Goal: Task Accomplishment & Management: Manage account settings

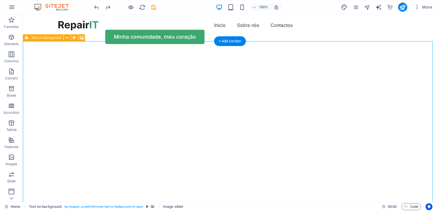
click at [161, 50] on img "1/2" at bounding box center [228, 50] width 410 height 0
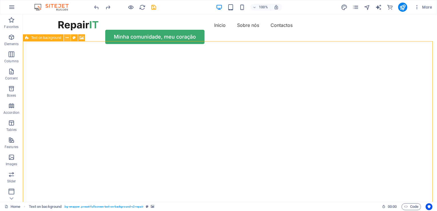
click at [68, 39] on icon at bounding box center [67, 38] width 3 height 6
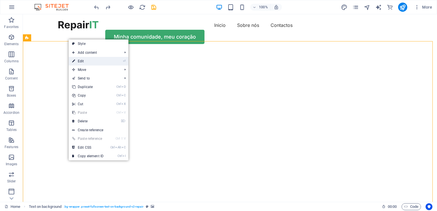
click at [84, 60] on link "⏎ Edit" at bounding box center [88, 61] width 38 height 9
select select "vh"
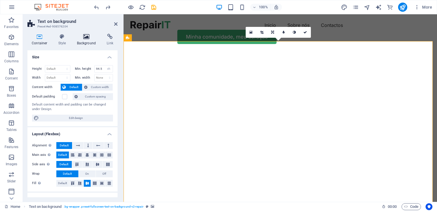
click at [89, 41] on h4 "Background" at bounding box center [88, 40] width 30 height 12
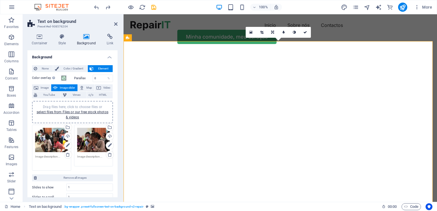
click at [60, 156] on textarea at bounding box center [51, 160] width 33 height 13
click at [80, 155] on textarea at bounding box center [93, 158] width 33 height 9
click at [67, 169] on div "Drag files here, click to choose files or select files from Files or our free s…" at bounding box center [72, 138] width 81 height 79
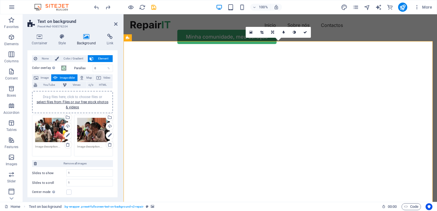
scroll to position [10, 0]
click at [65, 77] on span "Image slider" at bounding box center [67, 78] width 16 height 7
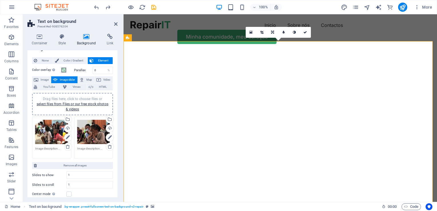
scroll to position [0, 0]
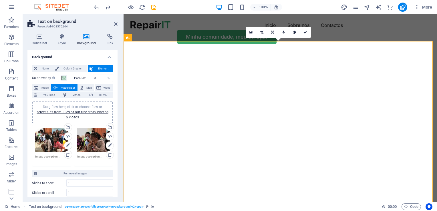
click at [41, 22] on h2 "Text on background" at bounding box center [77, 21] width 80 height 5
click at [49, 24] on h2 "Text on background" at bounding box center [77, 21] width 80 height 5
click at [128, 38] on icon at bounding box center [128, 37] width 4 height 7
click at [122, 34] on div at bounding box center [122, 108] width 1 height 188
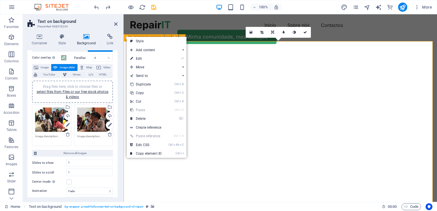
scroll to position [23, 0]
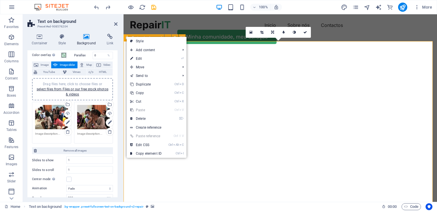
click at [163, 50] on img "1/2" at bounding box center [278, 50] width 309 height 0
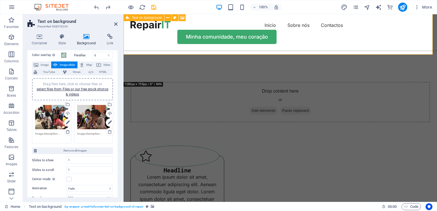
scroll to position [137, 0]
click at [9, 160] on icon "button" at bounding box center [11, 157] width 7 height 7
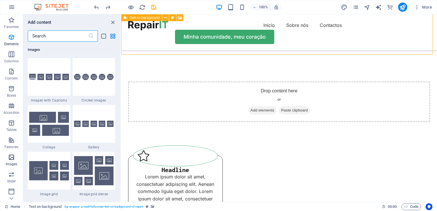
scroll to position [2901, 0]
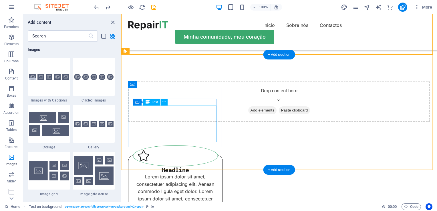
click at [151, 173] on div "Lorem ipsum dolor sit amet, consectetuer adipiscing elit. Aenean commodo ligula…" at bounding box center [175, 191] width 85 height 37
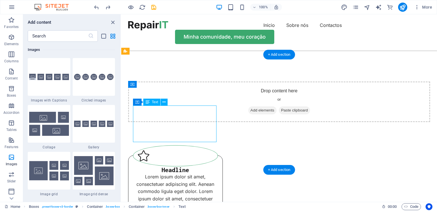
click at [151, 173] on div "Lorem ipsum dolor sit amet, consectetuer adipiscing elit. Aenean commodo ligula…" at bounding box center [175, 191] width 85 height 37
drag, startPoint x: 151, startPoint y: 113, endPoint x: 145, endPoint y: 110, distance: 6.4
click at [145, 173] on div "Lorem ipsum dolor sit amet, consectetuer adipiscing elit. Aenean commodo ligula…" at bounding box center [175, 191] width 85 height 37
click at [0, 0] on span "Text" at bounding box center [0, 0] width 0 height 0
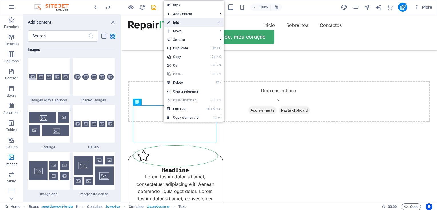
click at [175, 25] on link "⏎ Edit" at bounding box center [183, 22] width 38 height 9
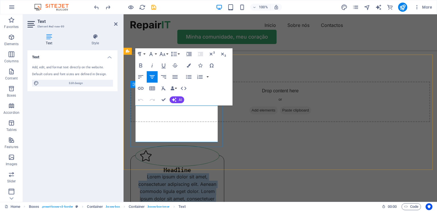
drag, startPoint x: 145, startPoint y: 110, endPoint x: 206, endPoint y: 138, distance: 66.4
click at [206, 173] on p "Lorem ipsum dolor sit amet, consectetuer adipiscing elit. Aenean commodo ligula…" at bounding box center [177, 191] width 84 height 37
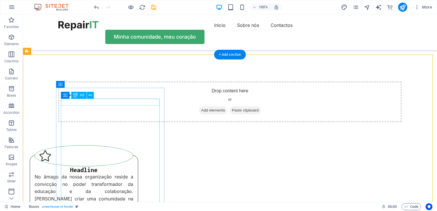
click at [117, 166] on div "Headline" at bounding box center [84, 169] width 99 height 7
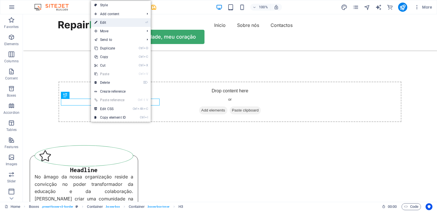
click at [112, 21] on link "⏎ Edit" at bounding box center [110, 22] width 38 height 9
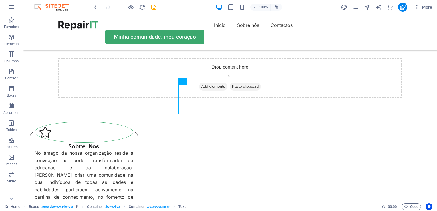
scroll to position [161, 0]
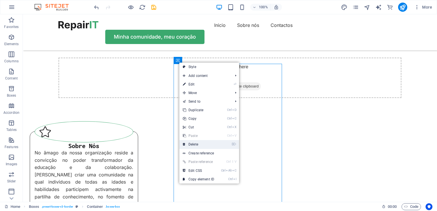
click at [201, 146] on link "⌦ Delete" at bounding box center [198, 144] width 38 height 9
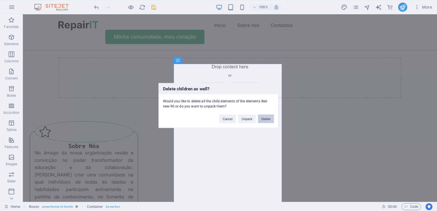
click at [263, 118] on button "Delete" at bounding box center [266, 119] width 16 height 9
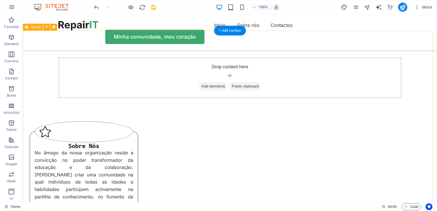
click at [33, 28] on span "Boxes" at bounding box center [35, 26] width 9 height 3
click at [47, 26] on icon at bounding box center [46, 27] width 3 height 6
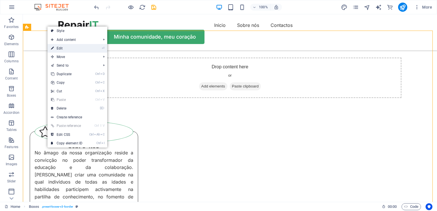
click at [58, 45] on link "⏎ Edit" at bounding box center [66, 48] width 38 height 9
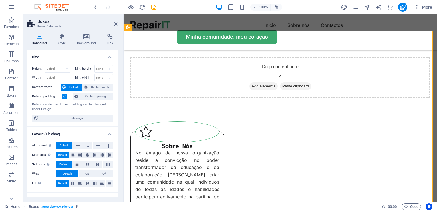
drag, startPoint x: 116, startPoint y: 69, endPoint x: 114, endPoint y: 86, distance: 17.3
click at [114, 86] on div "Height Default px rem % vh vw Min. height None px rem % vh vw Width Default px …" at bounding box center [72, 94] width 90 height 66
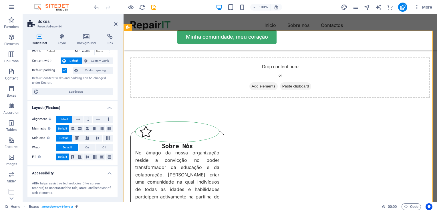
scroll to position [27, 0]
click at [88, 118] on icon at bounding box center [88, 118] width 2 height 7
click at [78, 118] on icon at bounding box center [78, 118] width 4 height 7
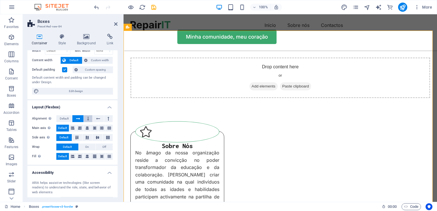
click at [88, 118] on icon at bounding box center [88, 118] width 2 height 7
click at [97, 118] on icon at bounding box center [98, 118] width 4 height 7
click at [108, 118] on icon at bounding box center [109, 118] width 2 height 7
click at [65, 117] on span "Default" at bounding box center [64, 118] width 9 height 7
click at [93, 156] on icon at bounding box center [94, 156] width 3 height 7
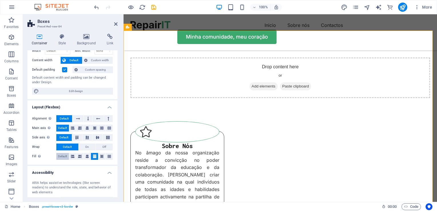
click at [64, 157] on span "Default" at bounding box center [62, 156] width 9 height 7
click at [94, 127] on icon at bounding box center [94, 128] width 3 height 7
click at [72, 128] on icon at bounding box center [72, 128] width 3 height 7
click at [80, 127] on icon at bounding box center [79, 128] width 3 height 7
click at [87, 128] on icon at bounding box center [87, 128] width 3 height 7
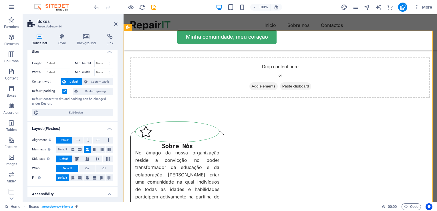
scroll to position [0, 0]
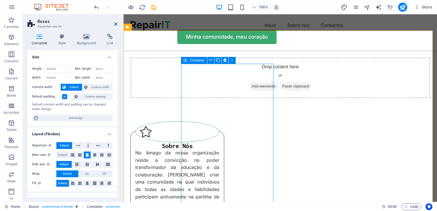
click at [196, 59] on span "Container" at bounding box center [197, 60] width 15 height 3
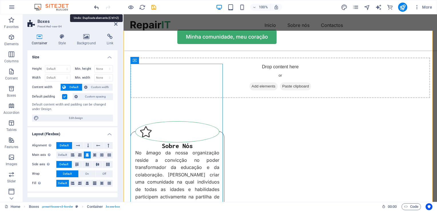
click at [0, 0] on icon "undo" at bounding box center [0, 0] width 0 height 0
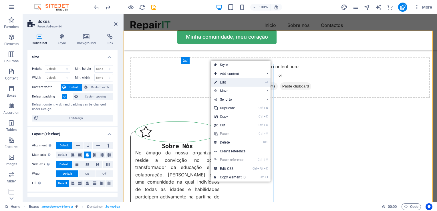
drag, startPoint x: 99, startPoint y: 69, endPoint x: 223, endPoint y: 83, distance: 125.0
click at [223, 83] on link "⏎ Edit" at bounding box center [230, 82] width 38 height 9
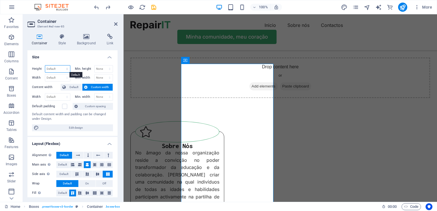
click at [67, 70] on select "Default px rem % vh vw" at bounding box center [57, 69] width 25 height 7
click at [104, 70] on select "None px rem % vh vw" at bounding box center [104, 69] width 18 height 7
click at [61, 69] on select "Default px rem % vh vw" at bounding box center [57, 69] width 25 height 7
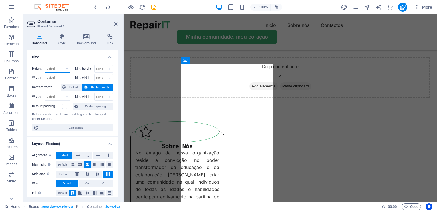
click at [61, 69] on select "Default px rem % vh vw" at bounding box center [57, 69] width 25 height 7
click at [52, 97] on select "Default px rem % em vh vw" at bounding box center [57, 97] width 25 height 7
select select "px"
click at [61, 94] on select "Default px rem % em vh vw" at bounding box center [57, 97] width 25 height 7
type input "321"
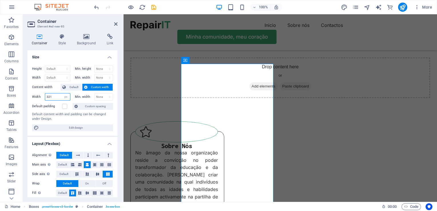
click at [56, 98] on input "321" at bounding box center [57, 97] width 25 height 7
click at [108, 97] on select "None px rem % vh vw" at bounding box center [104, 97] width 18 height 7
select select "px"
click at [104, 94] on select "None px rem % vh vw" at bounding box center [104, 97] width 18 height 7
type input "0"
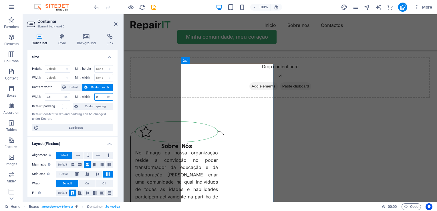
click at [102, 98] on input "0" at bounding box center [104, 97] width 18 height 7
type input "200"
click at [98, 118] on div "Default content width and padding can be changed under Design." at bounding box center [72, 116] width 81 height 9
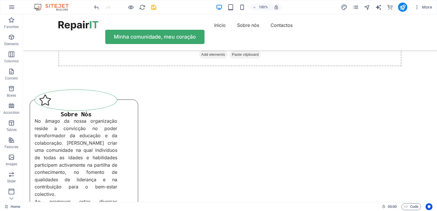
scroll to position [193, 0]
click at [0, 0] on icon "undo" at bounding box center [0, 0] width 0 height 0
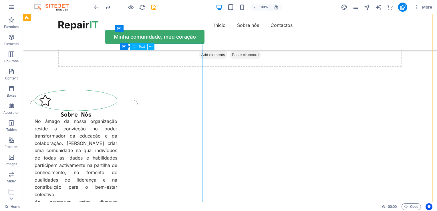
click at [117, 118] on div "No âmago da nossa organização reside a convicção no poder transformador da educ…" at bounding box center [76, 198] width 83 height 161
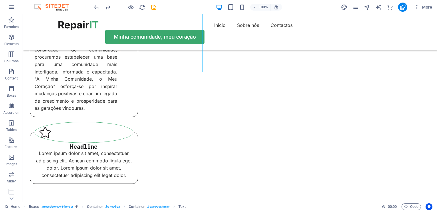
scroll to position [372, 0]
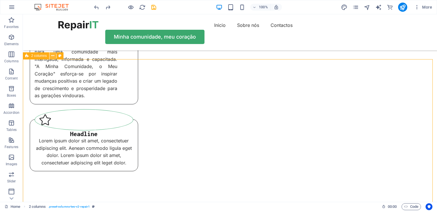
click at [51, 56] on icon at bounding box center [52, 56] width 3 height 6
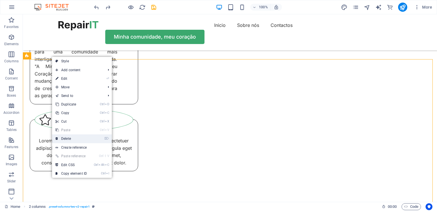
click at [65, 140] on link "⌦ Delete" at bounding box center [71, 138] width 38 height 9
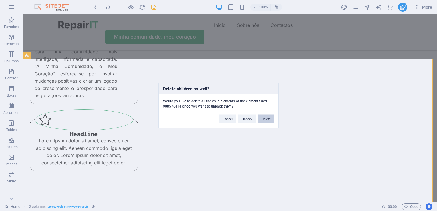
click at [260, 118] on button "Delete" at bounding box center [266, 119] width 16 height 9
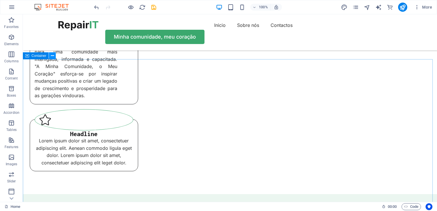
click at [0, 0] on icon at bounding box center [0, 0] width 0 height 0
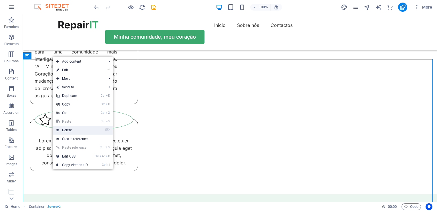
click at [73, 130] on link "⌦ Delete" at bounding box center [72, 130] width 38 height 9
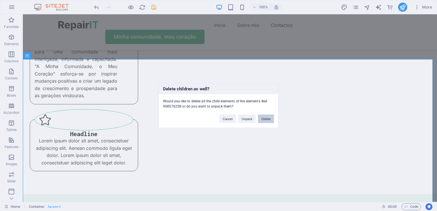
click at [266, 119] on button "Delete" at bounding box center [266, 119] width 16 height 9
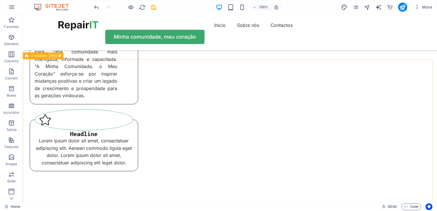
click at [0, 0] on icon at bounding box center [0, 0] width 0 height 0
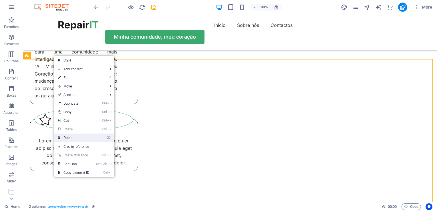
click at [80, 135] on link "⌦ Delete" at bounding box center [73, 138] width 38 height 9
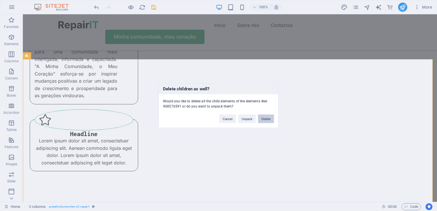
click at [263, 117] on button "Delete" at bounding box center [266, 119] width 16 height 9
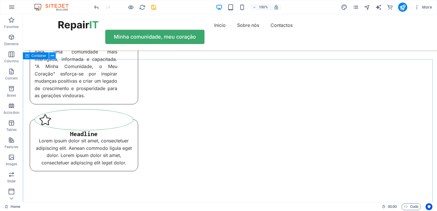
click at [51, 57] on icon at bounding box center [52, 56] width 3 height 6
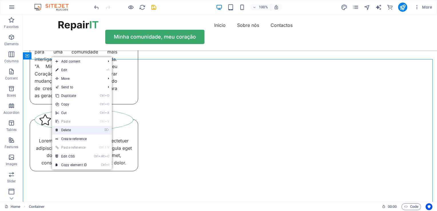
click at [70, 132] on link "⌦ Delete" at bounding box center [71, 130] width 38 height 9
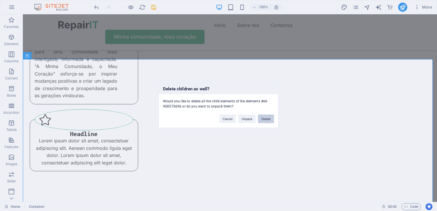
click at [264, 119] on button "Delete" at bounding box center [266, 119] width 16 height 9
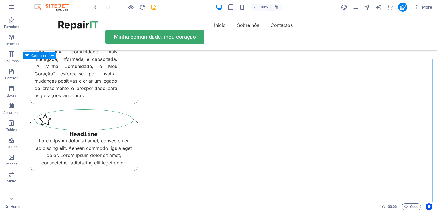
click at [51, 56] on icon at bounding box center [52, 56] width 3 height 6
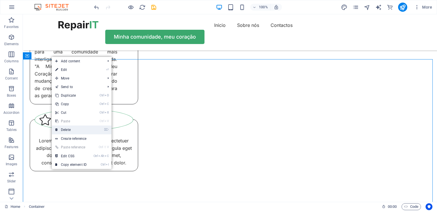
click at [75, 128] on link "⌦ Delete" at bounding box center [71, 130] width 38 height 9
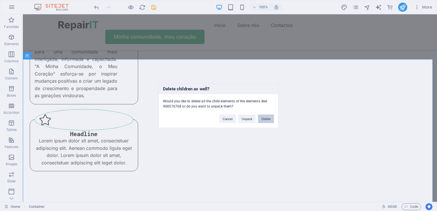
click at [264, 121] on button "Delete" at bounding box center [266, 119] width 16 height 9
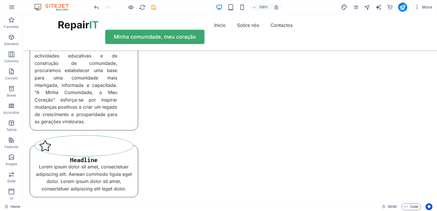
scroll to position [354, 0]
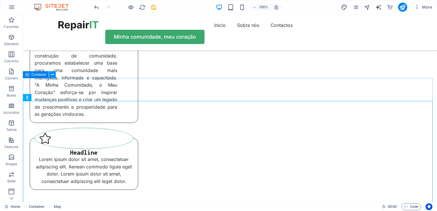
click at [52, 73] on icon at bounding box center [52, 75] width 3 height 6
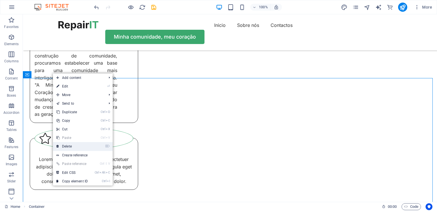
click at [72, 144] on link "⌦ Delete" at bounding box center [72, 146] width 38 height 9
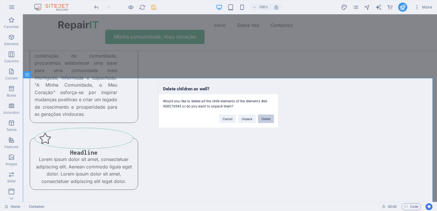
click at [267, 121] on button "Delete" at bounding box center [266, 119] width 16 height 9
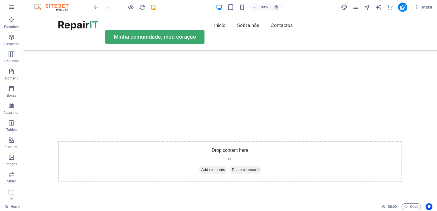
scroll to position [75, 0]
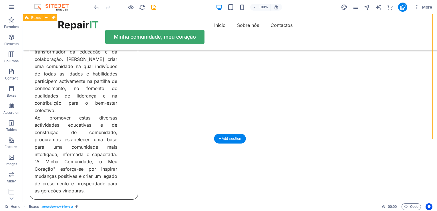
scroll to position [288, 0]
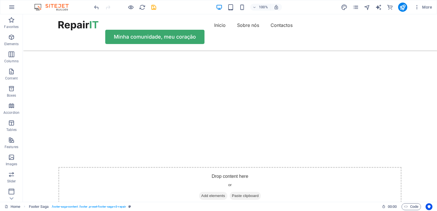
scroll to position [51, 0]
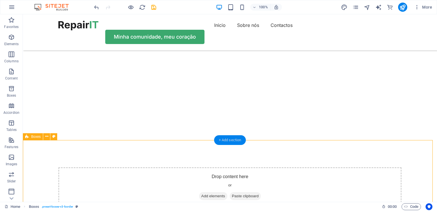
click at [228, 141] on div "+ Add section" at bounding box center [230, 140] width 32 height 10
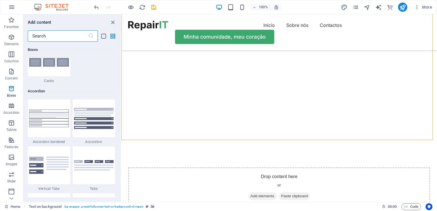
scroll to position [1806, 0]
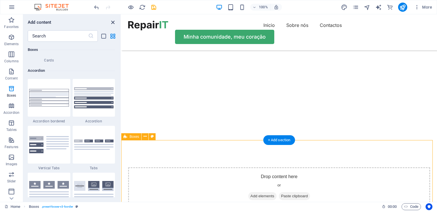
click at [110, 21] on icon "close panel" at bounding box center [113, 22] width 7 height 7
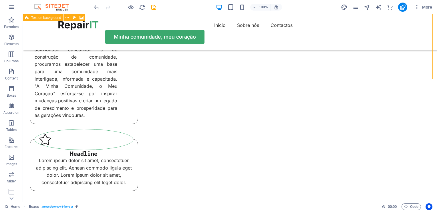
scroll to position [352, 0]
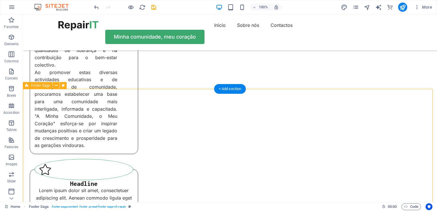
scroll to position [317, 0]
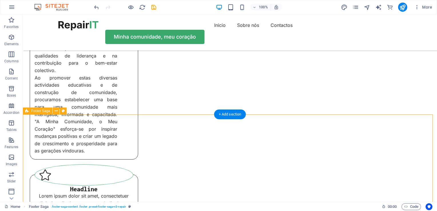
click at [65, 82] on div "Sobre Nós No âmago da nossa organização reside a convicção no poder transformad…" at bounding box center [230, 95] width 414 height 307
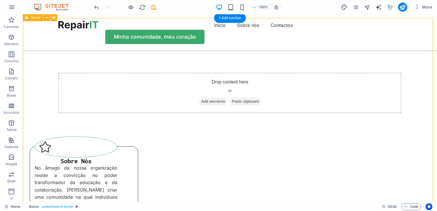
scroll to position [108, 0]
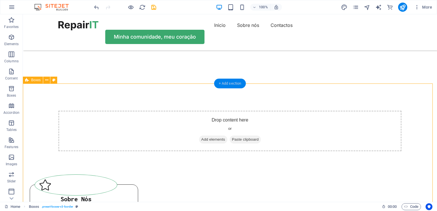
click at [229, 84] on div "+ Add section" at bounding box center [230, 84] width 32 height 10
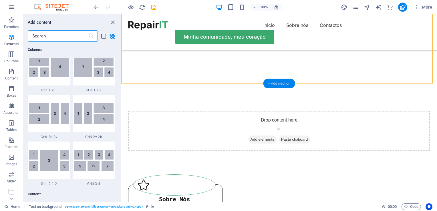
scroll to position [1001, 0]
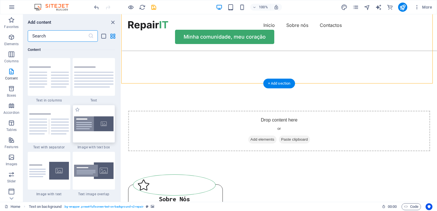
click at [84, 137] on div at bounding box center [94, 124] width 43 height 38
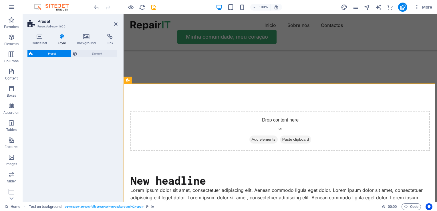
select select "rem"
select select "px"
select select "preset-text-with-image-v4-boxed"
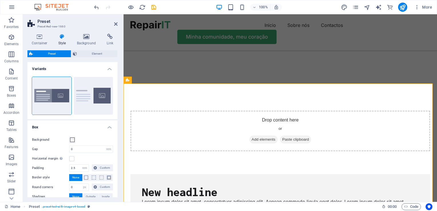
click at [95, 58] on div "Preset Element Layout How this element expands within the layout (Flexbox). Siz…" at bounding box center [72, 123] width 90 height 147
click at [98, 53] on span "Element" at bounding box center [97, 53] width 37 height 7
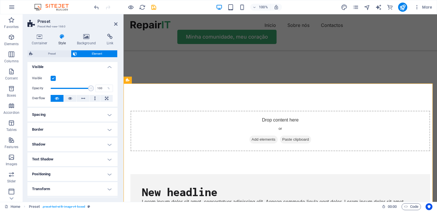
scroll to position [0, 0]
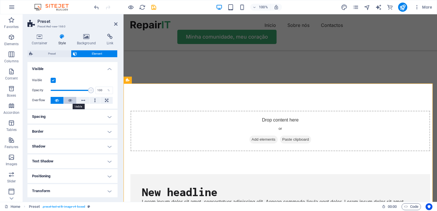
click at [67, 99] on button at bounding box center [70, 100] width 13 height 7
click at [60, 100] on button at bounding box center [57, 100] width 13 height 7
click at [69, 100] on icon at bounding box center [70, 100] width 4 height 7
click at [60, 97] on button at bounding box center [57, 100] width 13 height 7
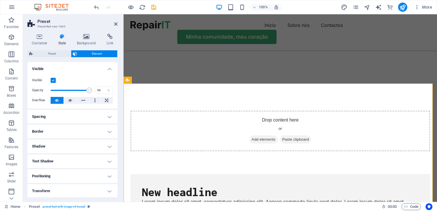
type input "100"
click at [92, 90] on span at bounding box center [89, 91] width 6 height 6
click at [36, 41] on h4 "Container" at bounding box center [40, 40] width 27 height 12
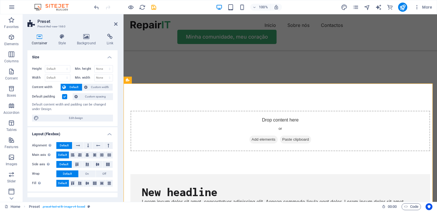
scroll to position [1, 0]
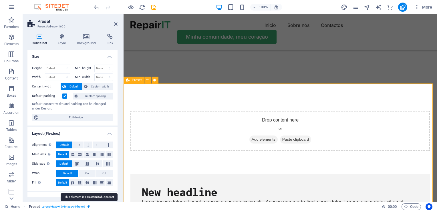
click at [89, 206] on icon "breadcrumb" at bounding box center [89, 206] width 3 height 3
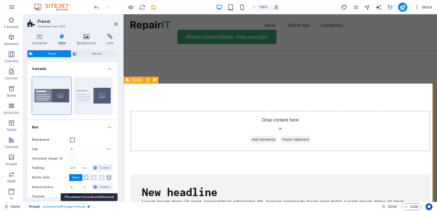
click at [89, 206] on icon "breadcrumb" at bounding box center [89, 206] width 3 height 3
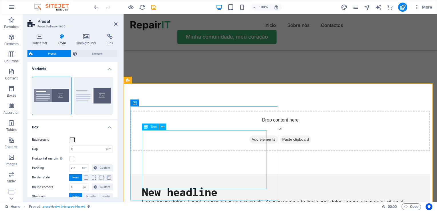
click at [183, 198] on div "Lorem ipsum dolor sit amet, consectetuer adipiscing elit. Aenean commodo ligula…" at bounding box center [280, 212] width 277 height 29
click at [155, 128] on span "Text" at bounding box center [153, 126] width 6 height 3
click at [163, 128] on icon at bounding box center [162, 127] width 3 height 6
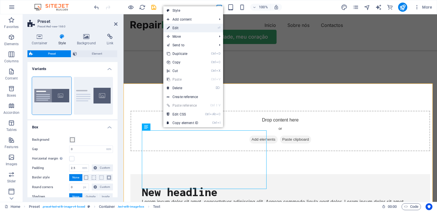
click at [185, 30] on link "⏎ Edit" at bounding box center [182, 28] width 38 height 9
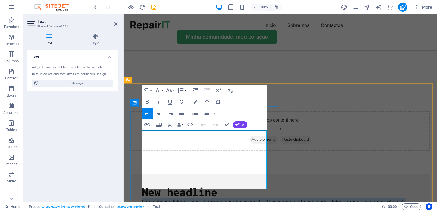
drag, startPoint x: 143, startPoint y: 135, endPoint x: 199, endPoint y: 182, distance: 72.9
click at [199, 198] on p "Lorem ipsum dolor sit amet, consectetuer adipiscing elit. Aenean commodo ligula…" at bounding box center [280, 212] width 277 height 29
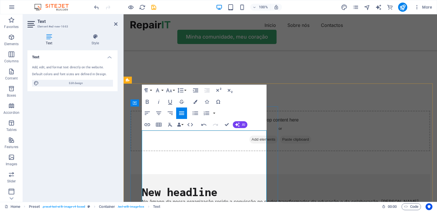
click at [183, 198] on p "No âmago da nossa organização reside a convicção no poder transformador da educ…" at bounding box center [280, 209] width 277 height 22
click at [162, 92] on button "Font Family" at bounding box center [158, 90] width 11 height 11
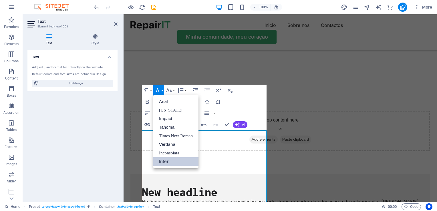
scroll to position [0, 0]
click at [164, 101] on link "Arial" at bounding box center [175, 101] width 45 height 9
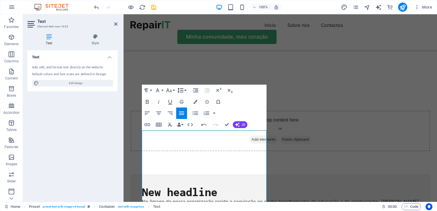
click at [180, 91] on icon "button" at bounding box center [180, 90] width 7 height 7
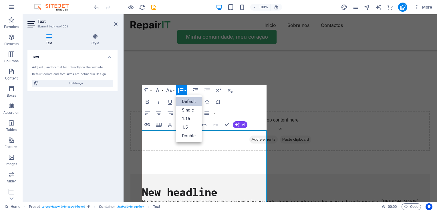
click at [180, 91] on icon "button" at bounding box center [180, 90] width 7 height 7
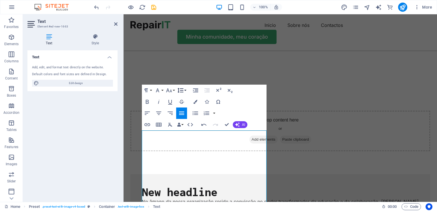
click at [185, 89] on button "Line Height" at bounding box center [181, 90] width 11 height 11
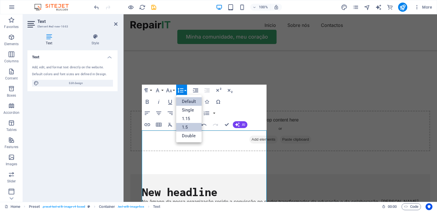
click at [185, 126] on link "1.5" at bounding box center [188, 127] width 25 height 9
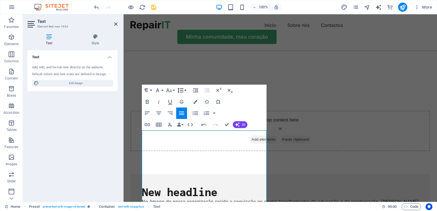
click at [185, 90] on button "Line Height" at bounding box center [181, 90] width 11 height 11
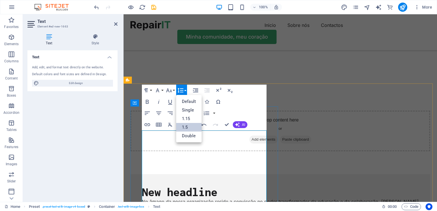
click at [220, 198] on p "No âmago da nossa organização reside a convicção no poder transforma ​ dor da e…" at bounding box center [280, 208] width 277 height 21
click at [196, 198] on p "No âmago da nossa organização reside a convicção no poder transforma ​ dor da e…" at bounding box center [280, 208] width 277 height 21
click at [178, 198] on p "No âmago da nossa organização reside a convicção no poder transforma ​ dor da e…" at bounding box center [280, 208] width 277 height 21
click at [186, 92] on button "Line Height" at bounding box center [181, 90] width 11 height 11
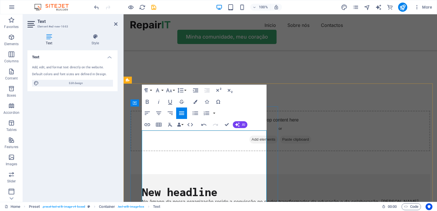
click at [232, 198] on p "No âmago da nossa organização reside a convicção no poder transforma ​ dor da e…" at bounding box center [280, 208] width 277 height 21
click at [139, 174] on div "New headline No âmago da nossa organização reside a convicção no poder transfor…" at bounding box center [280, 213] width 300 height 78
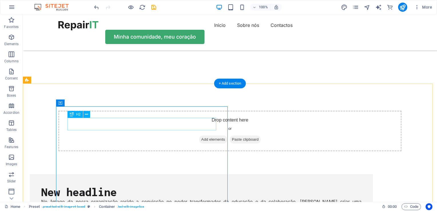
click at [112, 186] on div "New headline" at bounding box center [201, 192] width 320 height 13
click at [87, 115] on icon at bounding box center [86, 115] width 3 height 6
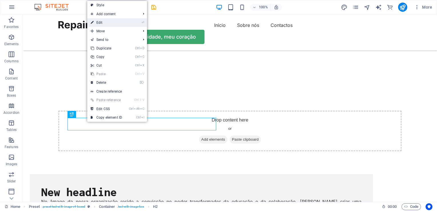
click at [107, 21] on link "⏎ Edit" at bounding box center [106, 22] width 38 height 9
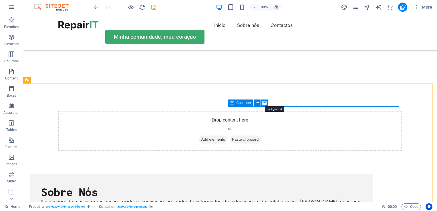
click at [262, 102] on button at bounding box center [264, 103] width 7 height 7
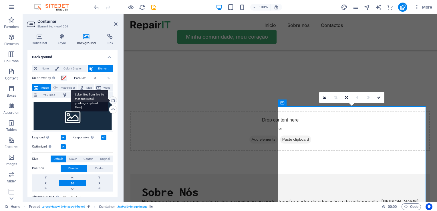
click at [112, 102] on div "Select files from the file manager, stock photos, or upload file(s)" at bounding box center [112, 101] width 9 height 9
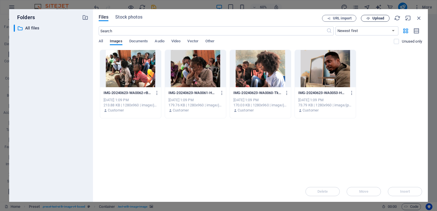
click at [367, 19] on icon "button" at bounding box center [368, 19] width 4 height 4
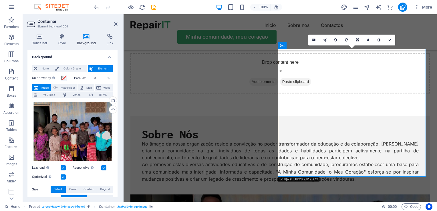
scroll to position [169, 0]
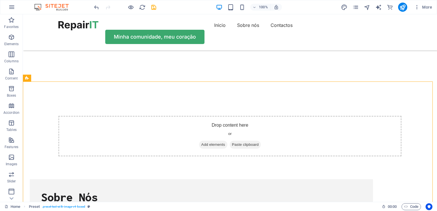
scroll to position [89, 0]
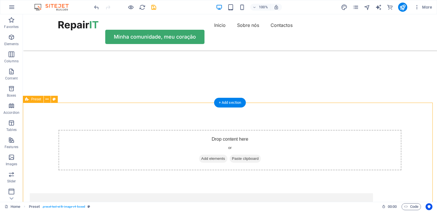
click at [47, 101] on icon at bounding box center [46, 99] width 3 height 6
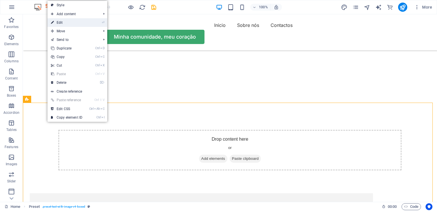
click at [80, 25] on link "⏎ Edit" at bounding box center [66, 22] width 38 height 9
select select "rem"
select select "px"
select select "preset-text-with-image-v4-boxed"
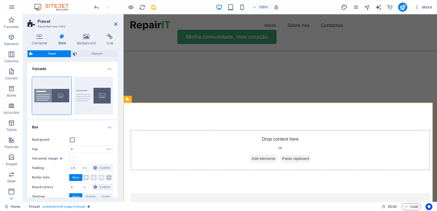
drag, startPoint x: 65, startPoint y: 27, endPoint x: 48, endPoint y: 28, distance: 17.5
click at [48, 28] on h3 "Preset #ed-new-1660" at bounding box center [71, 26] width 69 height 5
drag, startPoint x: 48, startPoint y: 28, endPoint x: 65, endPoint y: 26, distance: 17.0
click at [65, 26] on h3 "Preset #ed-new-1660" at bounding box center [71, 26] width 69 height 5
drag, startPoint x: 65, startPoint y: 26, endPoint x: 49, endPoint y: 28, distance: 15.3
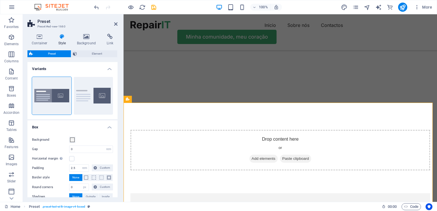
click at [49, 28] on h3 "Preset #ed-new-1660" at bounding box center [71, 26] width 69 height 5
click at [182, 21] on div "Inicio Sobre nós Contactos Minha comunidade, meu coração" at bounding box center [281, 32] width 314 height 36
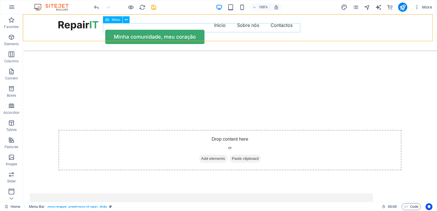
click at [169, 28] on nav "Inicio Sobre nós Contactos" at bounding box center [229, 25] width 343 height 9
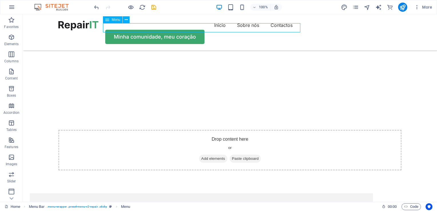
click at [167, 28] on nav "Inicio Sobre nós Contactos" at bounding box center [229, 25] width 343 height 9
click at [125, 20] on icon at bounding box center [126, 20] width 3 height 6
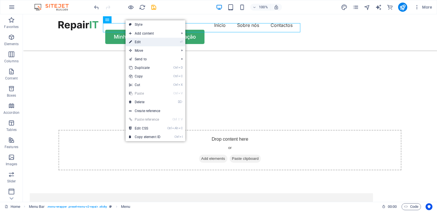
click at [136, 40] on link "⏎ Edit" at bounding box center [145, 42] width 38 height 9
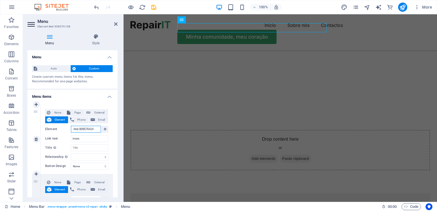
select select
click at [88, 130] on input "Element" at bounding box center [86, 129] width 30 height 7
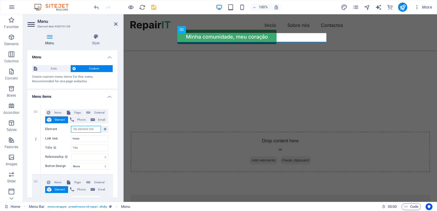
scroll to position [62, 0]
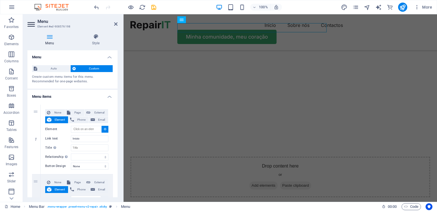
click at [55, 94] on h4 "Menu items" at bounding box center [72, 95] width 90 height 10
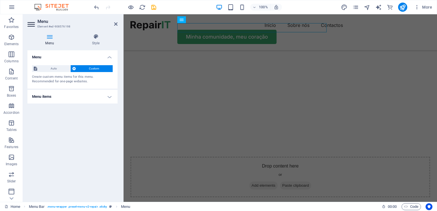
click at [55, 94] on h4 "Menu items" at bounding box center [72, 97] width 90 height 14
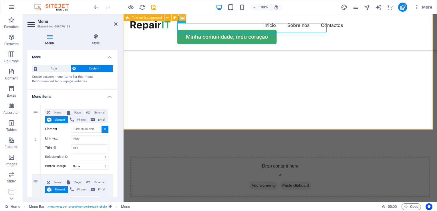
type input "#ed-908576204"
select select
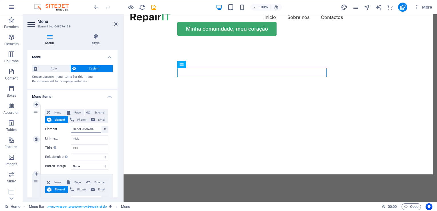
scroll to position [22, 0]
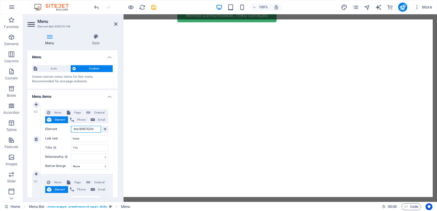
click at [90, 128] on input "#ed-908576204" at bounding box center [86, 129] width 30 height 7
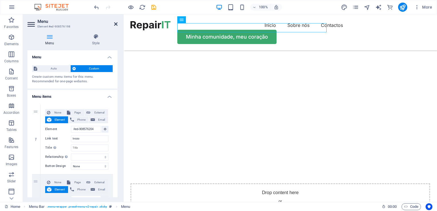
scroll to position [0, 0]
click at [114, 23] on icon at bounding box center [115, 24] width 3 height 5
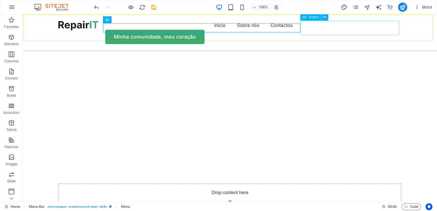
click at [316, 30] on div "Minha comunidade, meu coração" at bounding box center [229, 37] width 343 height 14
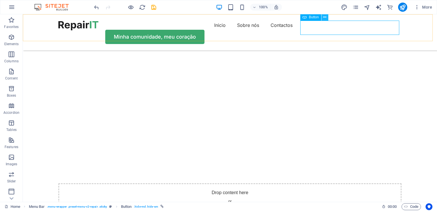
click at [323, 17] on icon at bounding box center [324, 17] width 3 height 6
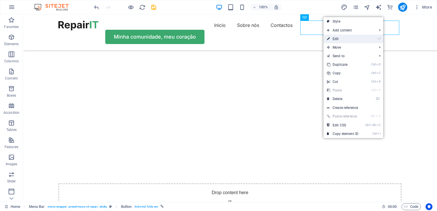
click at [341, 36] on link "⏎ Edit" at bounding box center [343, 39] width 38 height 9
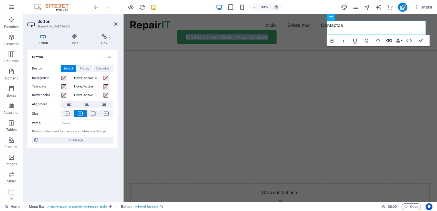
click at [389, 40] on icon "button" at bounding box center [389, 40] width 7 height 7
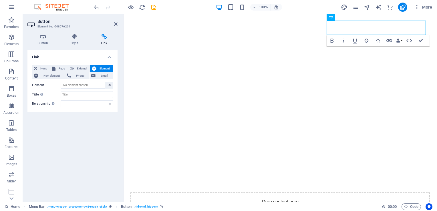
scroll to position [35, 0]
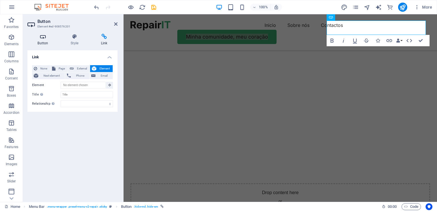
click at [43, 41] on h4 "Button" at bounding box center [43, 40] width 33 height 12
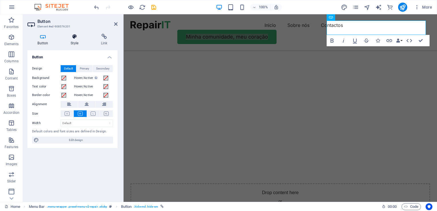
click at [71, 37] on icon at bounding box center [75, 37] width 28 height 6
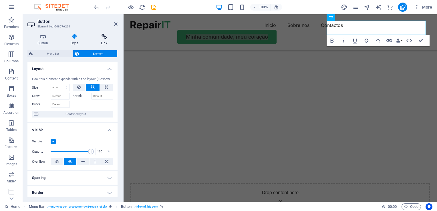
click at [106, 37] on icon at bounding box center [104, 37] width 27 height 6
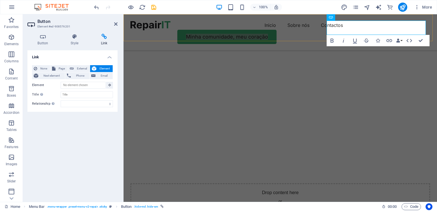
click at [178, 33] on div "Inicio Sobre nós Contactos Minha comunidade, meu coração" at bounding box center [281, 32] width 314 height 36
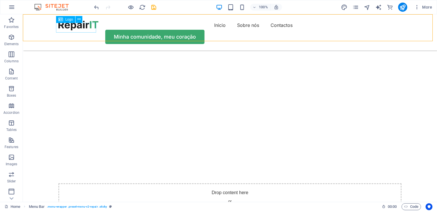
click at [77, 29] on div at bounding box center [78, 26] width 40 height 10
click at [77, 21] on button at bounding box center [79, 19] width 7 height 7
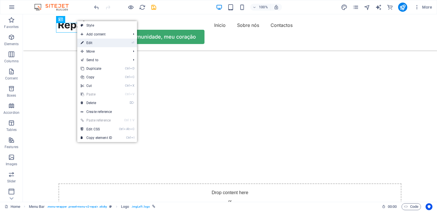
click at [93, 42] on link "⏎ Edit" at bounding box center [96, 43] width 38 height 9
select select "px"
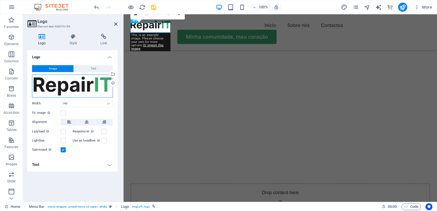
click at [81, 80] on div "Drag files here, click to choose files or select files from Files or our free s…" at bounding box center [72, 86] width 81 height 23
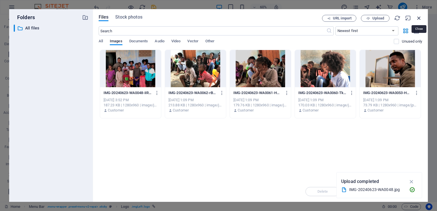
click at [419, 16] on icon "button" at bounding box center [419, 18] width 6 height 6
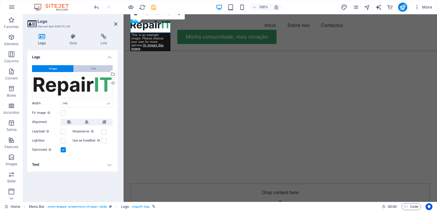
click at [91, 67] on span "Text" at bounding box center [93, 68] width 5 height 7
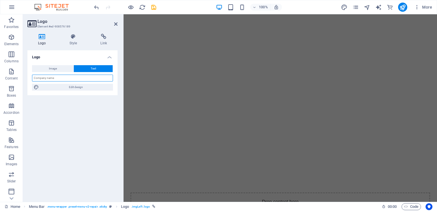
click at [54, 79] on input "text" at bounding box center [72, 78] width 81 height 7
click at [57, 48] on div "Logo Style Link Logo Image Text Drag files here, click to choose files or selec…" at bounding box center [72, 116] width 90 height 164
click at [114, 23] on h2 "Logo" at bounding box center [77, 21] width 80 height 5
click at [154, 6] on icon "save" at bounding box center [153, 7] width 7 height 7
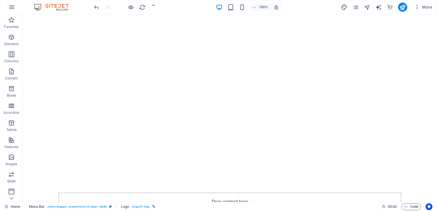
scroll to position [21, 0]
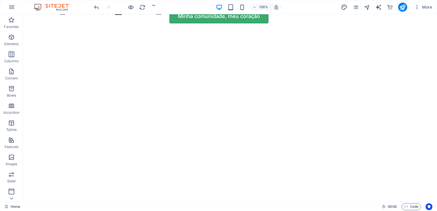
drag, startPoint x: 437, startPoint y: 0, endPoint x: 397, endPoint y: 13, distance: 42.1
click at [397, 13] on div "100% More" at bounding box center [218, 7] width 437 height 14
click at [405, 8] on icon "publish" at bounding box center [402, 7] width 7 height 7
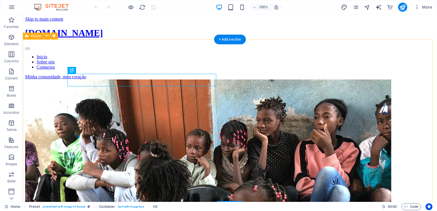
scroll to position [152, 0]
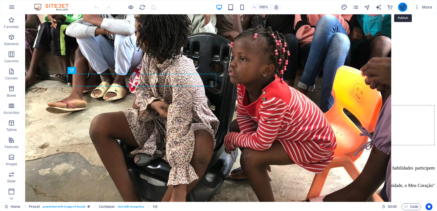
click at [400, 7] on icon "publish" at bounding box center [402, 7] width 7 height 7
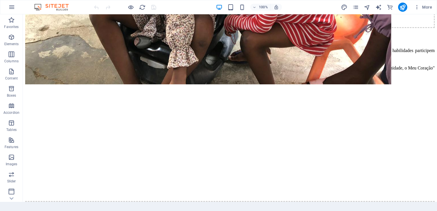
scroll to position [277, 0]
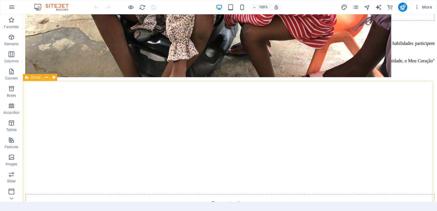
click at [38, 77] on span "Boxes" at bounding box center [35, 77] width 9 height 3
click at [47, 77] on icon at bounding box center [46, 78] width 3 height 6
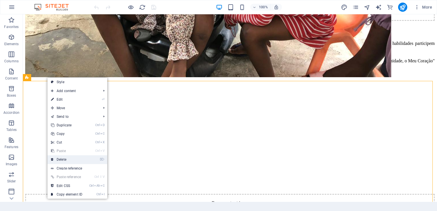
click at [62, 160] on link "⌦ Delete" at bounding box center [66, 159] width 38 height 9
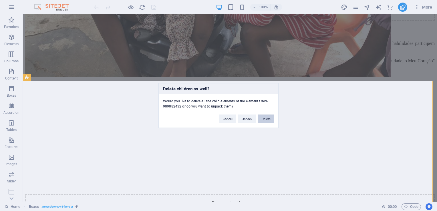
click at [266, 117] on button "Delete" at bounding box center [266, 119] width 16 height 9
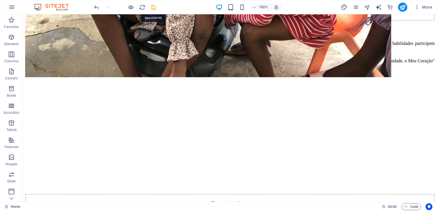
click at [152, 8] on icon "save" at bounding box center [153, 7] width 7 height 7
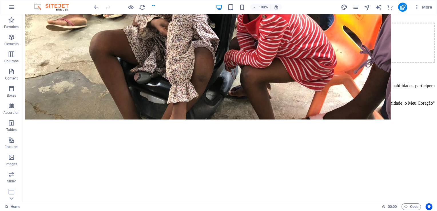
scroll to position [222, 0]
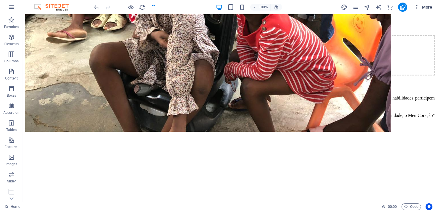
click at [420, 6] on icon "button" at bounding box center [417, 7] width 6 height 6
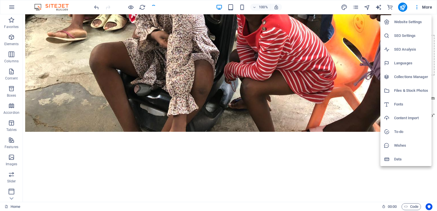
click at [407, 62] on h6 "Languages" at bounding box center [411, 63] width 34 height 7
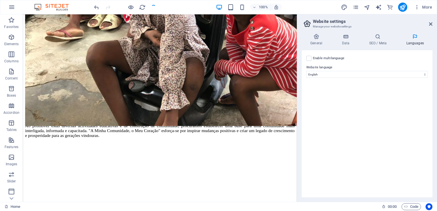
scroll to position [231, 0]
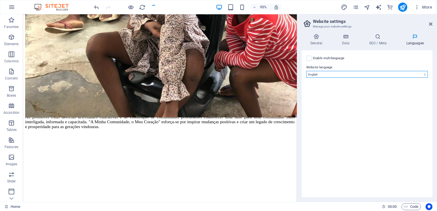
click at [405, 74] on select "Abkhazian Afar Afrikaans Akan Albanian Amharic Arabic Aragonese Armenian Assame…" at bounding box center [367, 74] width 122 height 7
click at [418, 76] on select "Abkhazian Afar Afrikaans Akan Albanian Amharic Arabic Aragonese Armenian Assame…" at bounding box center [367, 74] width 122 height 7
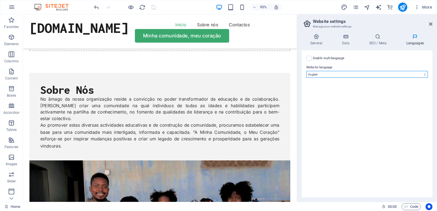
select select "128"
click at [306, 71] on select "Abkhazian Afar Afrikaans Akan Albanian Amharic Arabic Aragonese Armenian Assame…" at bounding box center [367, 74] width 122 height 7
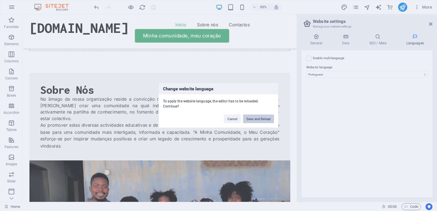
click at [262, 119] on button "Save and Reload" at bounding box center [258, 119] width 31 height 9
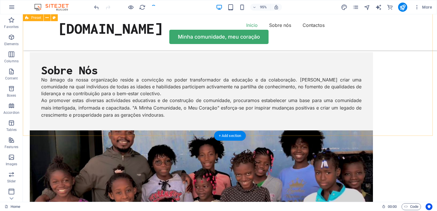
scroll to position [222, 0]
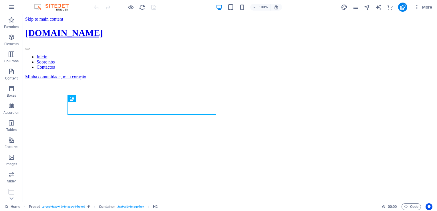
scroll to position [152, 0]
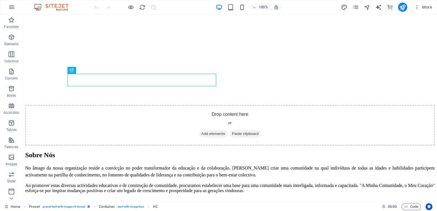
click at [416, 12] on div "100% More" at bounding box center [218, 7] width 437 height 14
click at [429, 11] on button "More" at bounding box center [423, 7] width 23 height 9
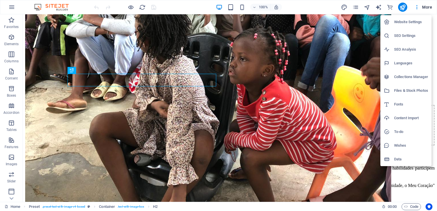
click at [410, 23] on h6 "Website Settings" at bounding box center [411, 22] width 34 height 7
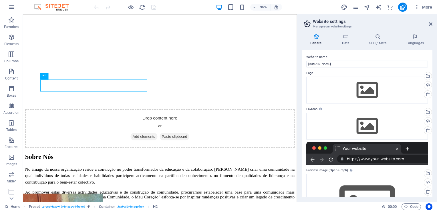
scroll to position [0, 0]
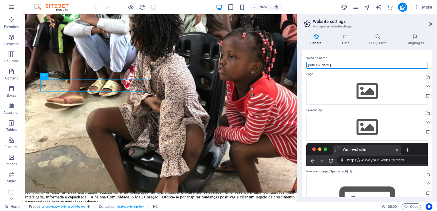
click at [335, 67] on input "[DOMAIN_NAME]" at bounding box center [367, 65] width 122 height 7
click at [349, 44] on h4 "Data" at bounding box center [346, 40] width 27 height 12
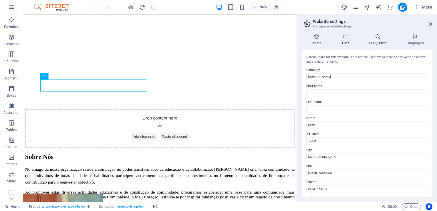
click at [380, 41] on h4 "SEO / Meta" at bounding box center [378, 40] width 37 height 12
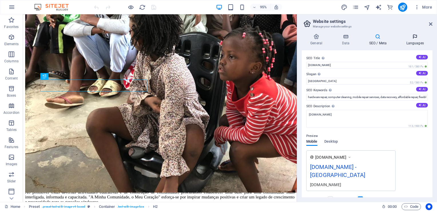
click at [415, 37] on icon at bounding box center [415, 37] width 35 height 6
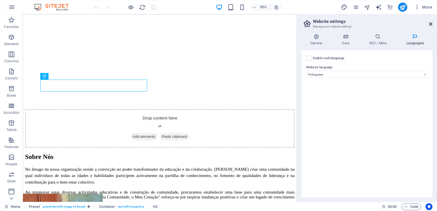
click at [429, 25] on icon at bounding box center [430, 24] width 3 height 5
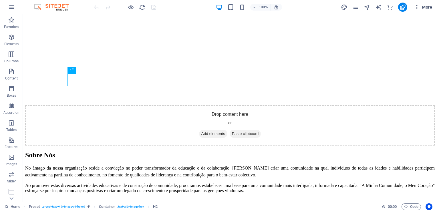
click at [424, 6] on span "More" at bounding box center [423, 7] width 18 height 6
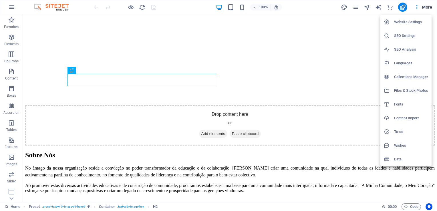
click at [418, 90] on h6 "Files & Stock Photos" at bounding box center [411, 90] width 34 height 7
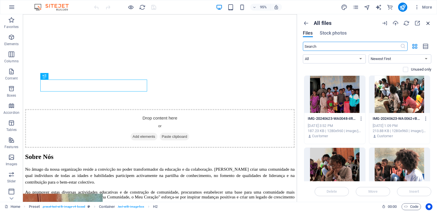
click at [429, 22] on icon "button" at bounding box center [428, 23] width 6 height 6
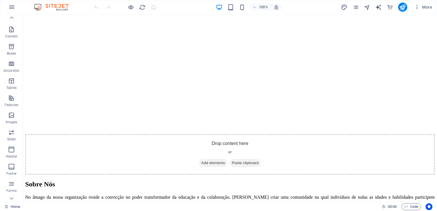
scroll to position [27, 0]
click at [10, 6] on icon "button" at bounding box center [11, 7] width 7 height 7
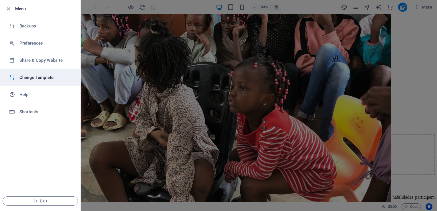
click at [30, 76] on h6 "Change Template" at bounding box center [45, 77] width 53 height 7
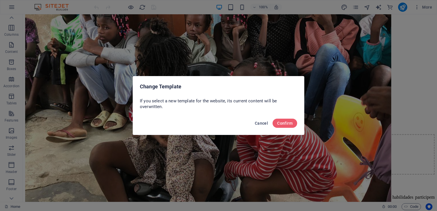
click at [257, 127] on button "Cancel" at bounding box center [262, 123] width 18 height 9
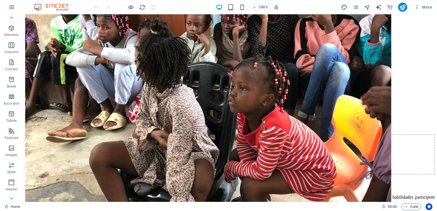
scroll to position [0, 0]
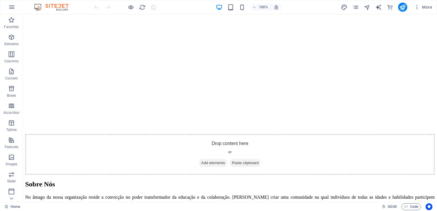
click at [231, 11] on div "100%" at bounding box center [249, 7] width 66 height 9
click at [230, 4] on icon "button" at bounding box center [230, 7] width 7 height 7
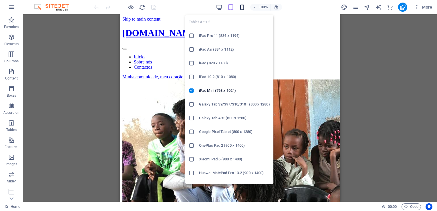
click at [243, 4] on icon "button" at bounding box center [242, 7] width 7 height 7
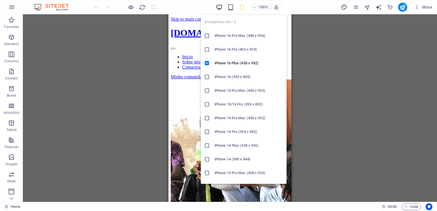
click at [218, 7] on icon "button" at bounding box center [219, 7] width 7 height 7
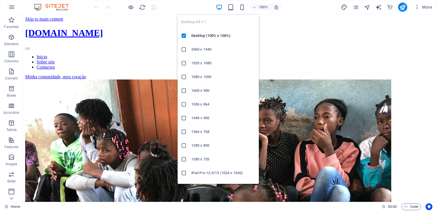
click at [42, 30] on div "[DOMAIN_NAME] Inicio Sobre nós Contactos Minha comunidade, meu coração" at bounding box center [230, 53] width 410 height 51
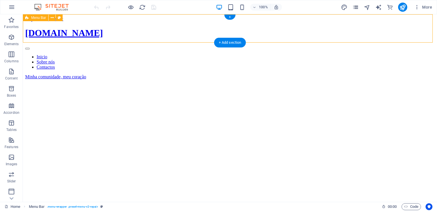
click at [357, 6] on icon "pages" at bounding box center [355, 7] width 7 height 7
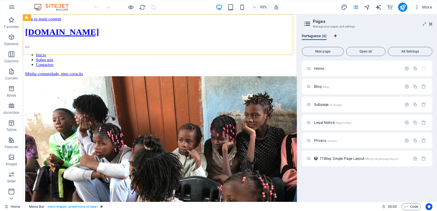
click at [335, 36] on icon "Language Tabs" at bounding box center [335, 35] width 3 height 3
select select "128"
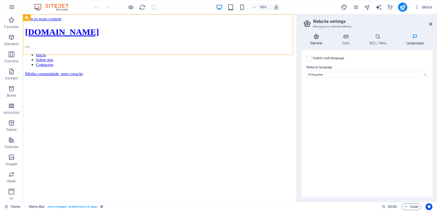
click at [318, 42] on h4 "General" at bounding box center [317, 40] width 31 height 12
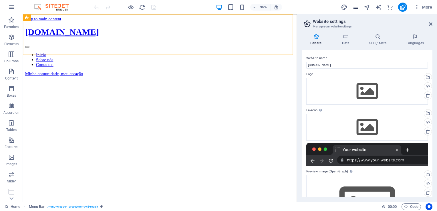
click at [356, 9] on icon "pages" at bounding box center [355, 7] width 7 height 7
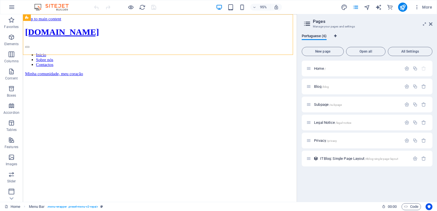
click at [335, 36] on icon "Language Tabs" at bounding box center [335, 35] width 3 height 3
select select "128"
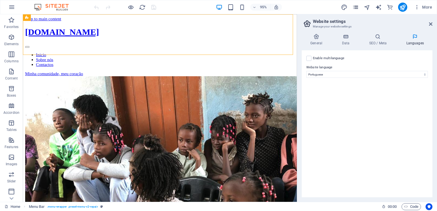
click at [355, 8] on icon "pages" at bounding box center [355, 7] width 7 height 7
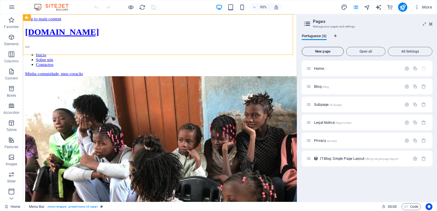
click at [333, 52] on span "New page" at bounding box center [322, 51] width 37 height 3
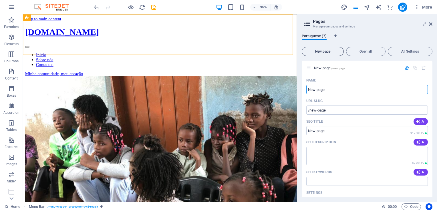
scroll to position [108, 0]
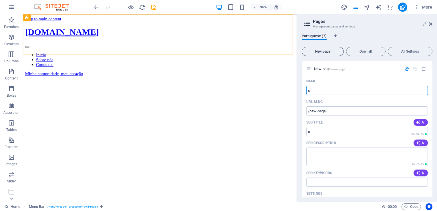
type input "s"
type input "/s"
type input "S"
type input "/"
type input "S"
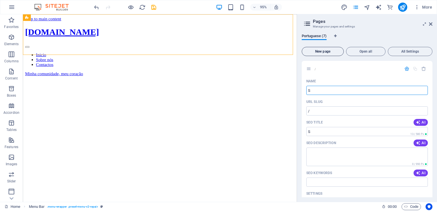
type input "/s"
type input "S"
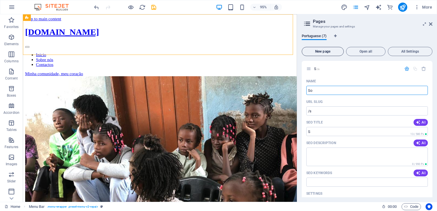
type input "So"
type input "/so"
type input "So"
type input "Sore"
type input "/sore"
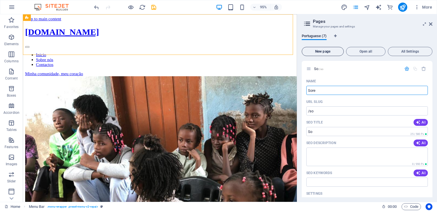
type input "Sore"
type input "So"
type input "/so"
type input "So"
type input "S"
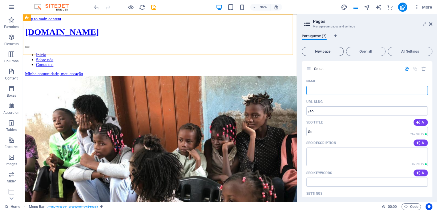
type input "/"
type input "sob"
type input "/so"
type input "so"
type input "sobre"
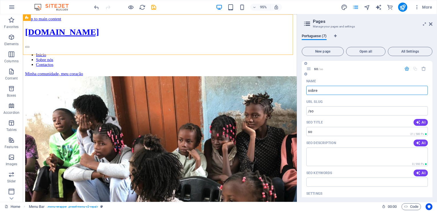
type input "/sobre"
type input "sobre"
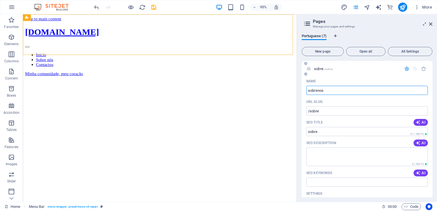
type input "sobrenos"
type input "/sobrenos"
type input "sobrenos"
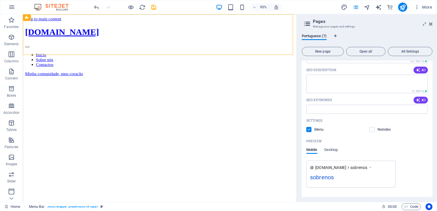
scroll to position [197, 0]
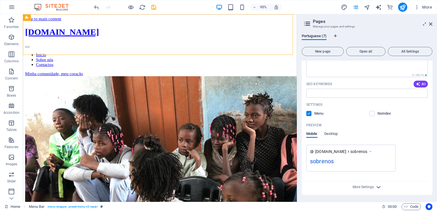
type input "sobrenos"
click at [379, 187] on icon "button" at bounding box center [378, 187] width 7 height 7
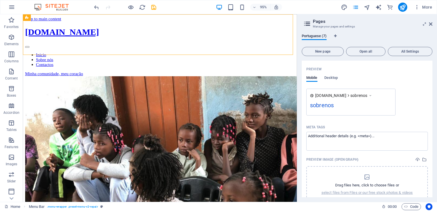
scroll to position [279, 0]
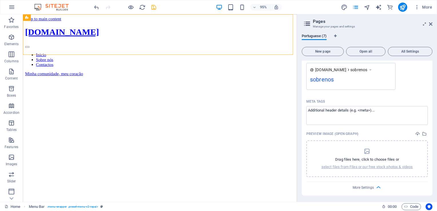
click at [154, 8] on icon "save" at bounding box center [153, 7] width 7 height 7
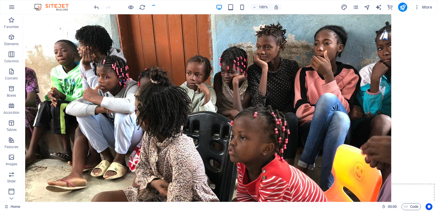
scroll to position [84, 0]
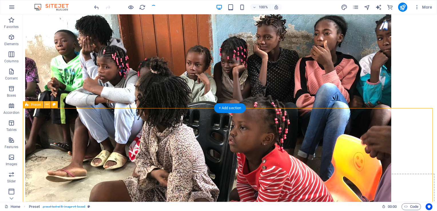
click at [47, 103] on icon at bounding box center [46, 105] width 3 height 6
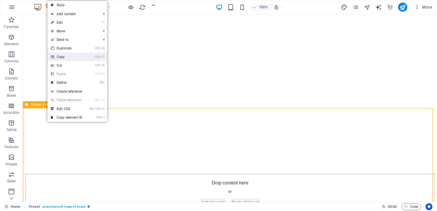
click at [62, 57] on link "Ctrl C Copy" at bounding box center [66, 57] width 38 height 9
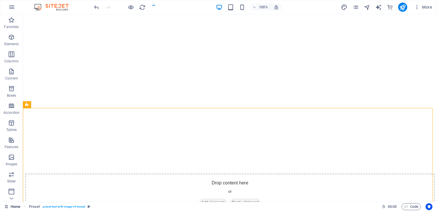
click at [19, 207] on link "Home" at bounding box center [13, 206] width 16 height 7
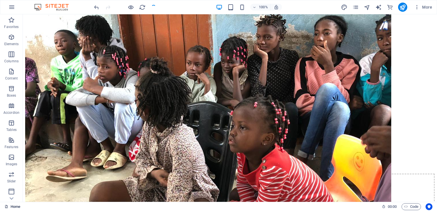
click at [19, 207] on link "Home" at bounding box center [13, 206] width 16 height 7
click at [8, 207] on icon at bounding box center [7, 207] width 4 height 4
click at [29, 208] on div "Home" at bounding box center [191, 206] width 373 height 7
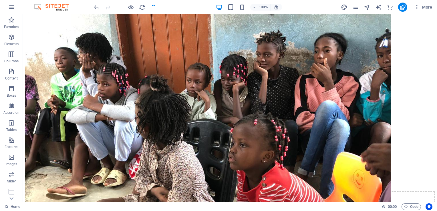
scroll to position [65, 0]
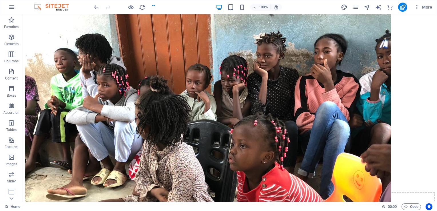
click at [389, 114] on img "1/2" at bounding box center [208, 151] width 366 height 275
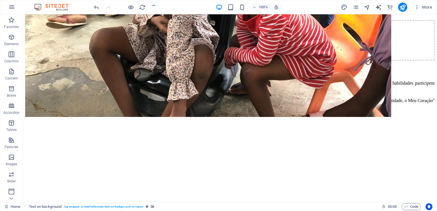
scroll to position [240, 0]
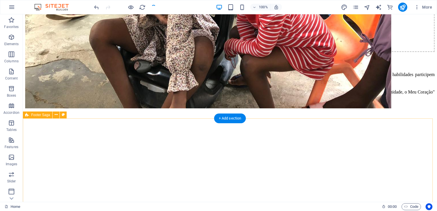
scroll to position [251, 0]
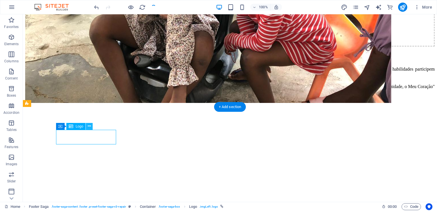
click at [89, 126] on icon at bounding box center [89, 126] width 3 height 6
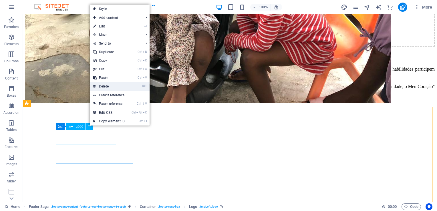
click at [103, 87] on link "⌦ Delete" at bounding box center [109, 86] width 38 height 9
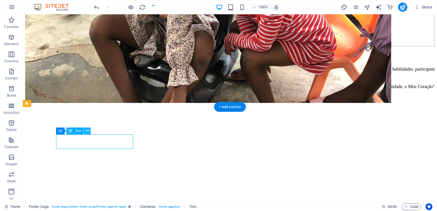
click at [86, 132] on icon at bounding box center [87, 131] width 3 height 6
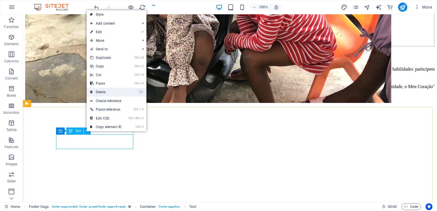
click at [101, 93] on link "⌦ Delete" at bounding box center [106, 92] width 38 height 9
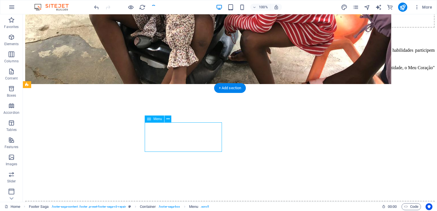
scroll to position [269, 0]
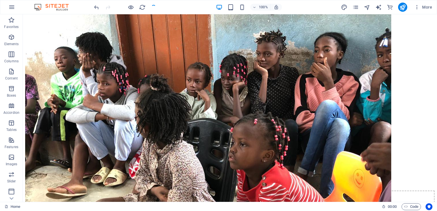
scroll to position [66, 0]
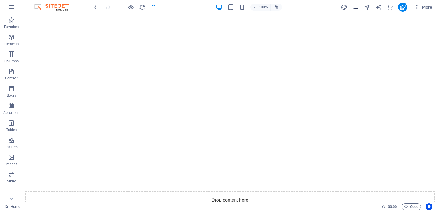
click at [356, 5] on icon "pages" at bounding box center [355, 7] width 7 height 7
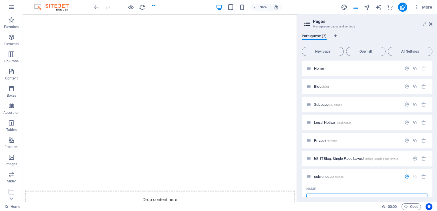
scroll to position [5, 0]
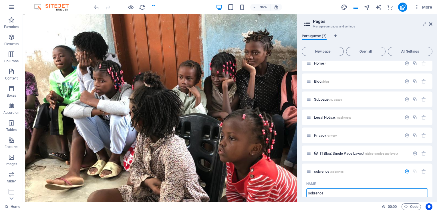
click at [314, 35] on span "Portuguese (7)" at bounding box center [314, 37] width 25 height 8
click at [316, 36] on span "Portuguese (7)" at bounding box center [314, 37] width 25 height 8
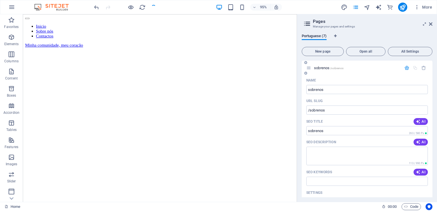
scroll to position [32, 0]
click at [402, 5] on icon "publish" at bounding box center [402, 7] width 7 height 7
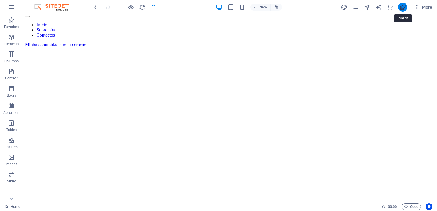
scroll to position [17, 0]
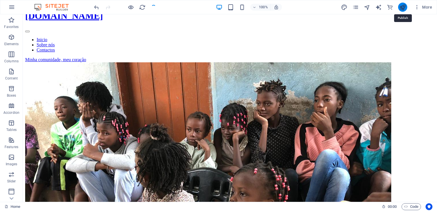
click at [402, 5] on icon "publish" at bounding box center [402, 7] width 7 height 7
